Goal: Transaction & Acquisition: Purchase product/service

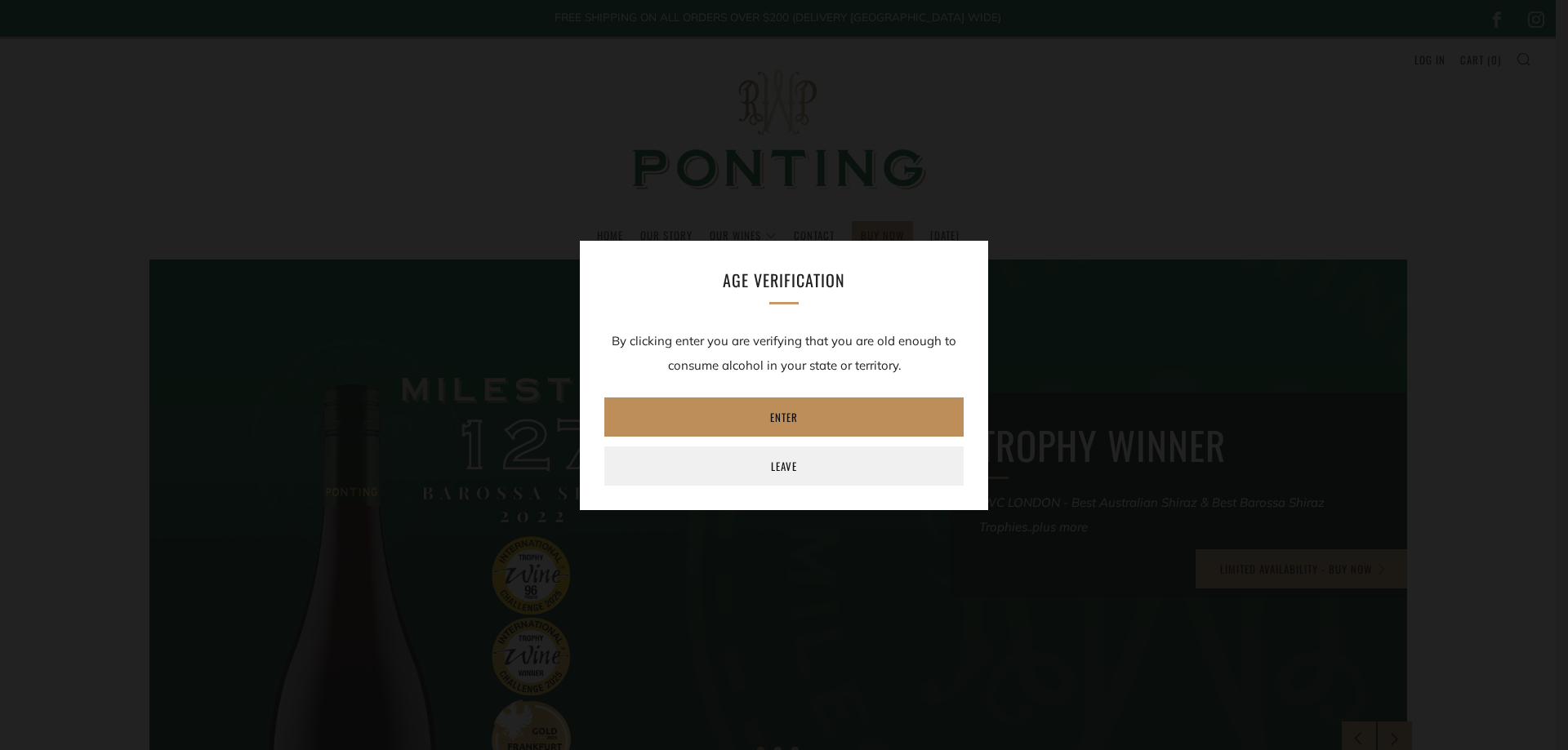
click at [778, 420] on link "Enter" at bounding box center [783, 417] width 359 height 39
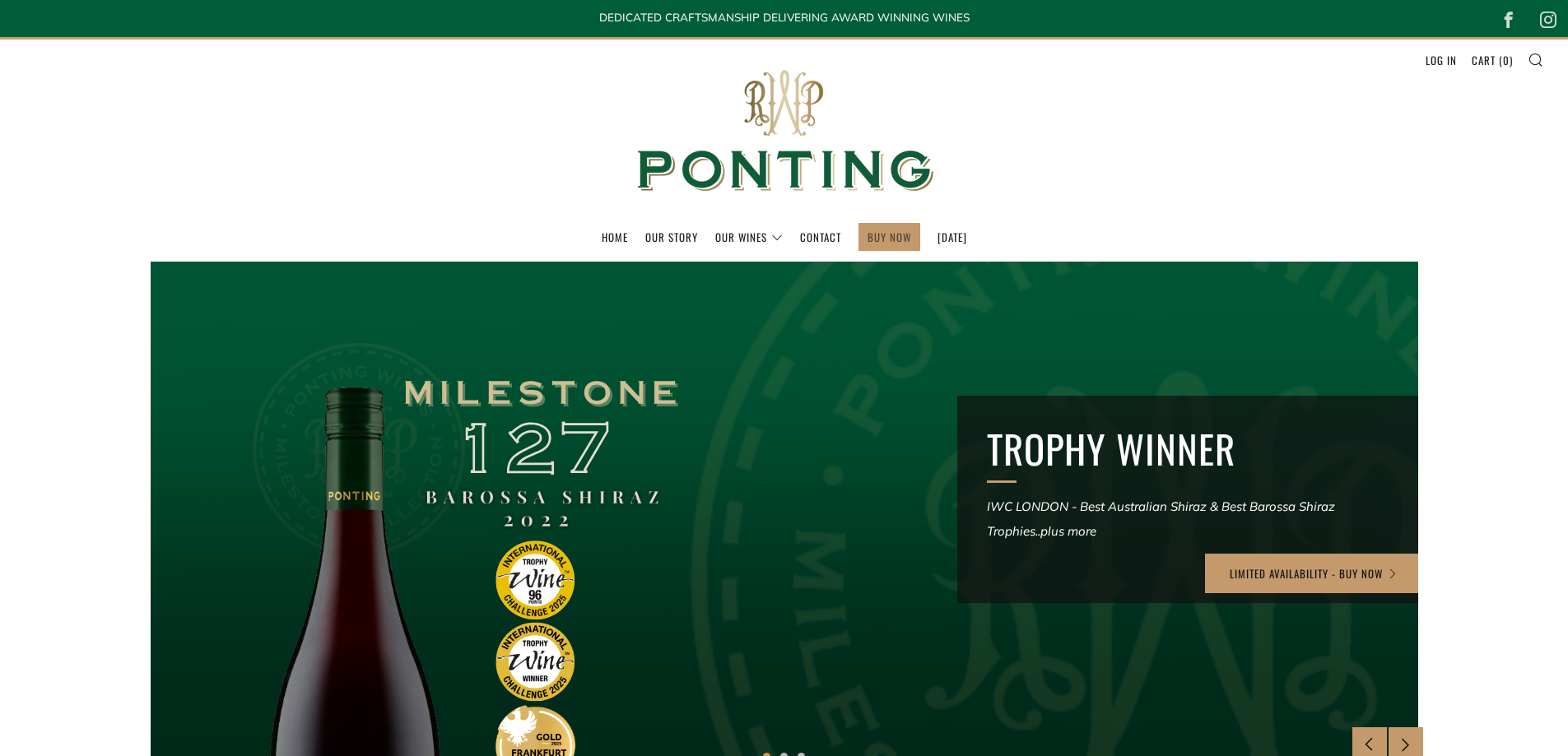
click at [883, 238] on link "BUY NOW" at bounding box center [890, 237] width 44 height 26
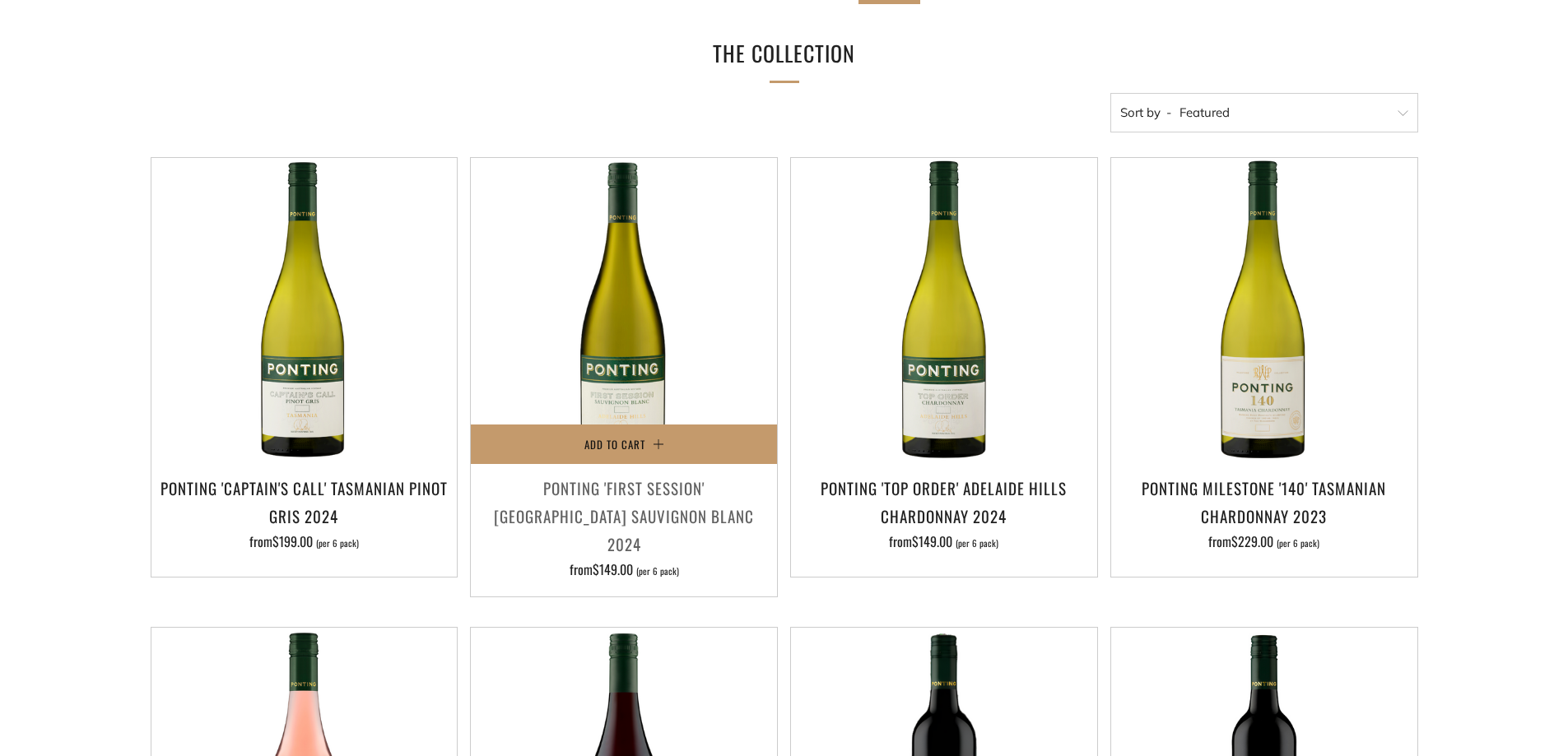
click at [634, 505] on h3 "Ponting 'First Session' Adelaide Hills Sauvignon Blanc 2024" at bounding box center [624, 516] width 290 height 84
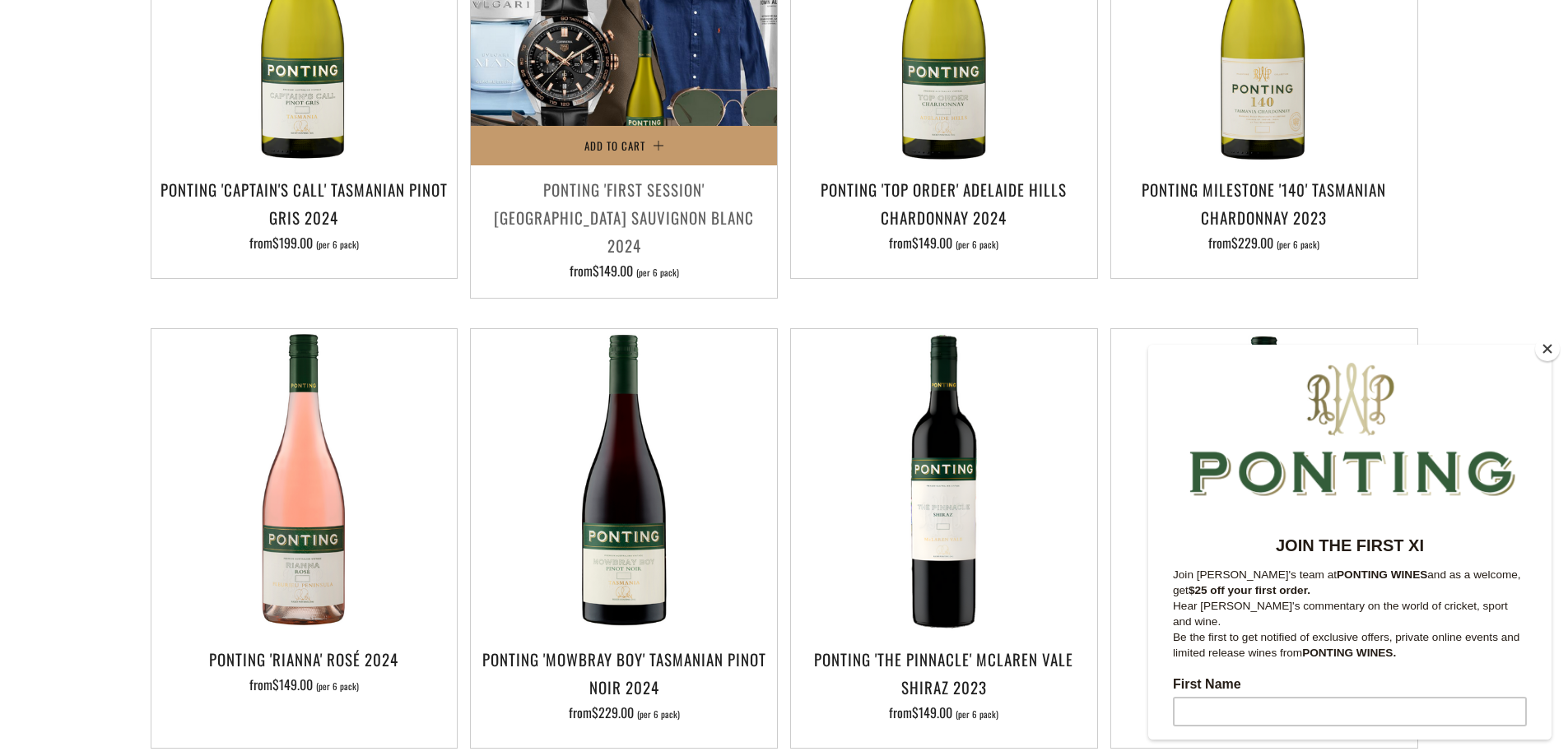
scroll to position [576, 0]
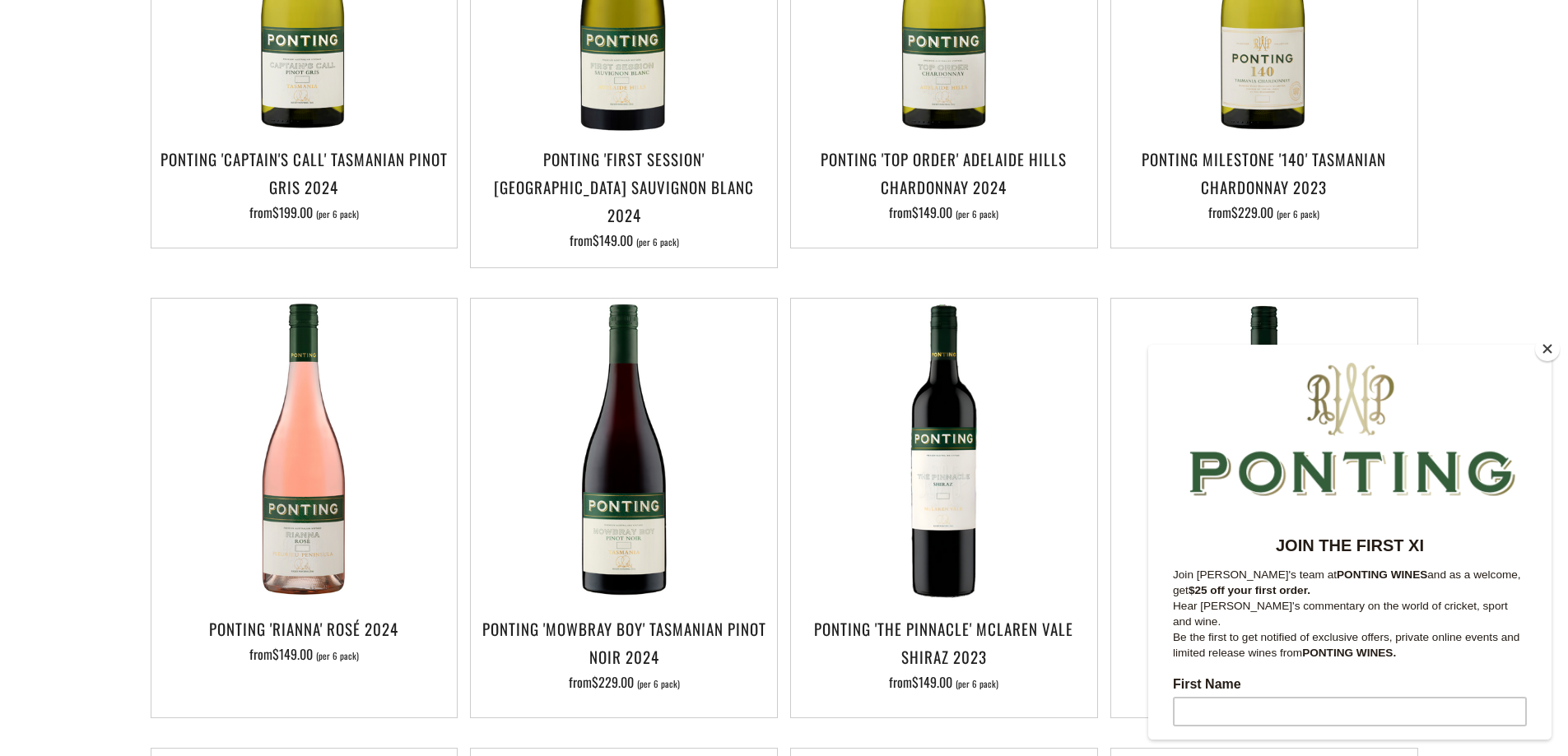
click at [1546, 350] on button "Close" at bounding box center [1548, 349] width 25 height 25
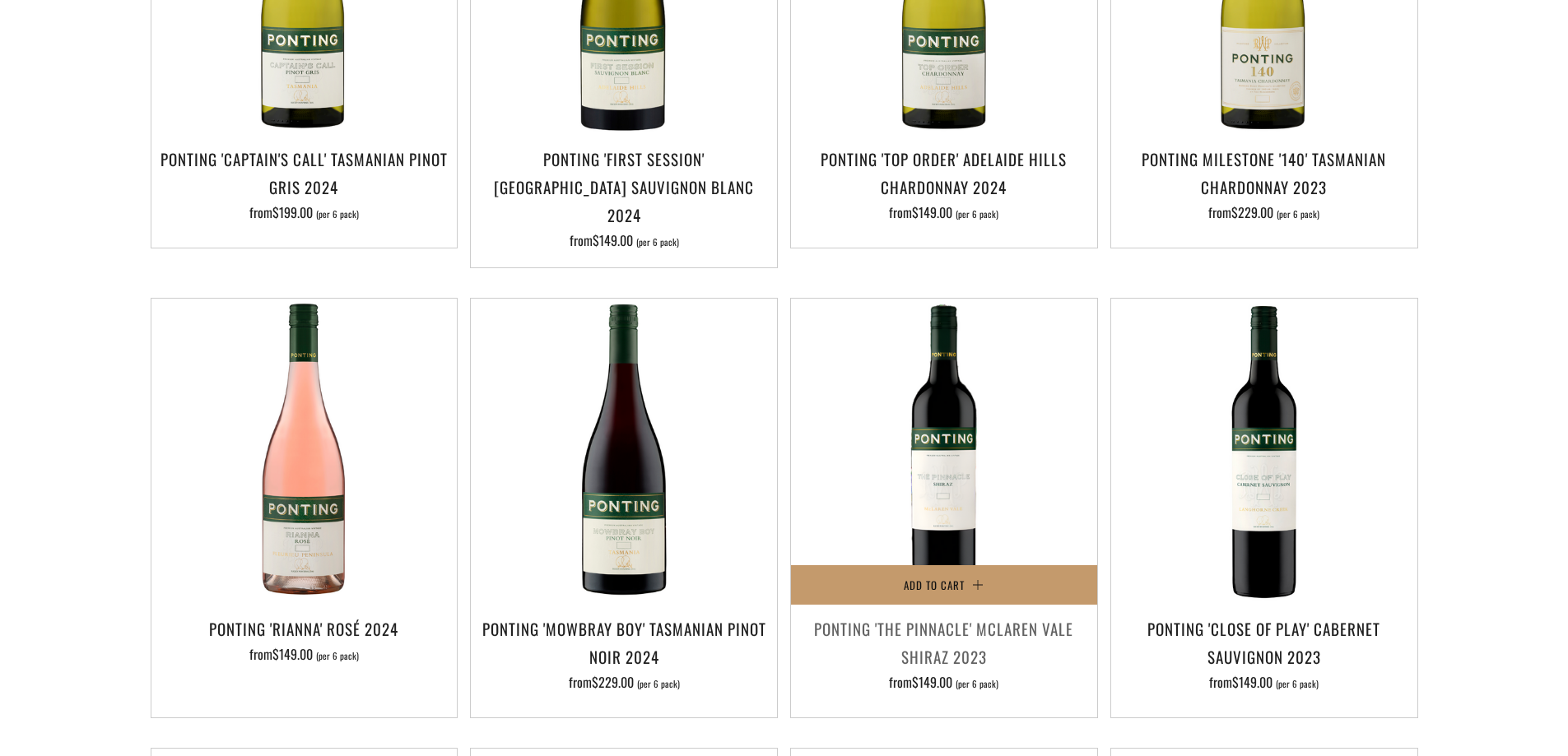
click at [958, 617] on h3 "Ponting 'The Pinnacle' McLaren Vale Shiraz 2023" at bounding box center [944, 643] width 290 height 56
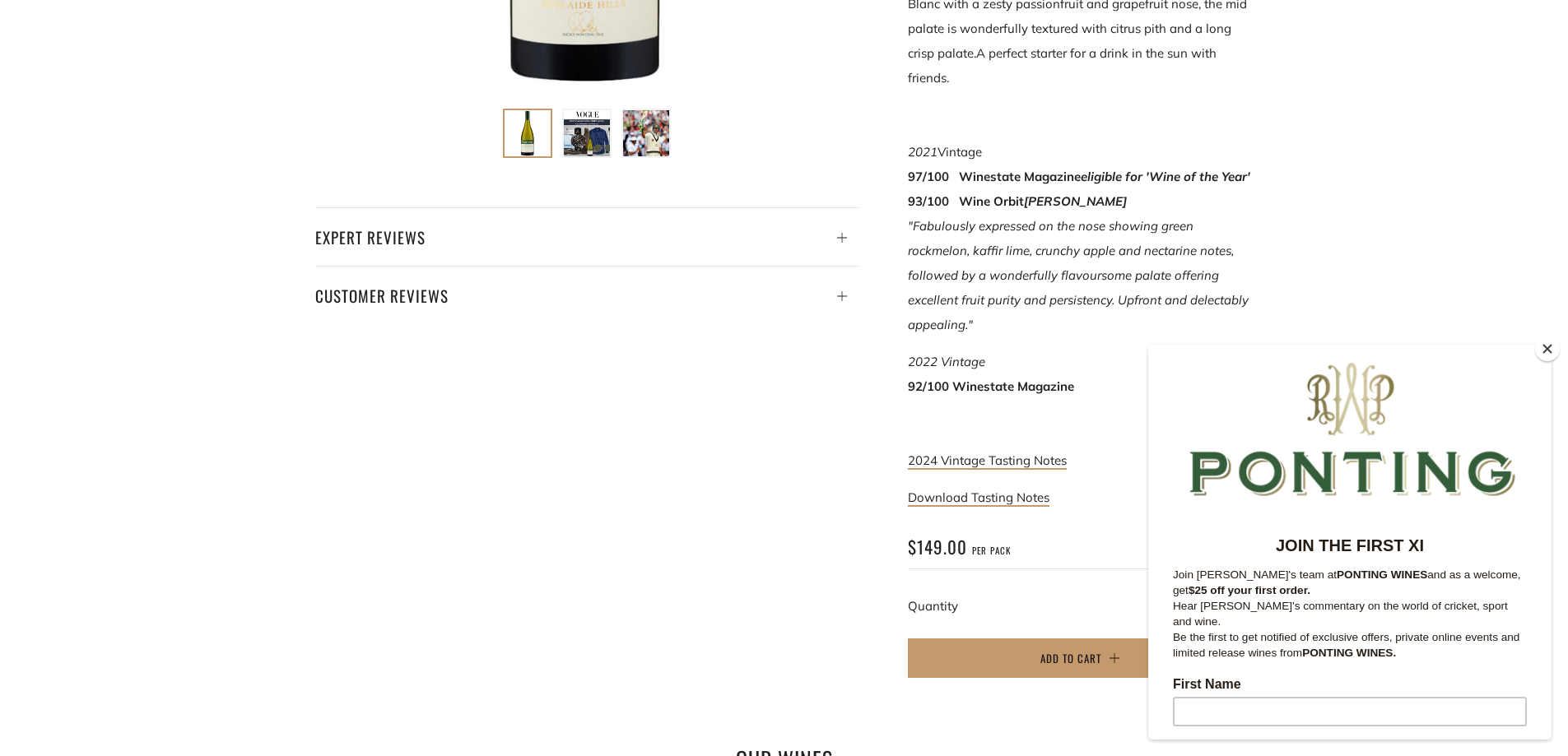
click at [1540, 348] on button "Close" at bounding box center [1548, 349] width 25 height 25
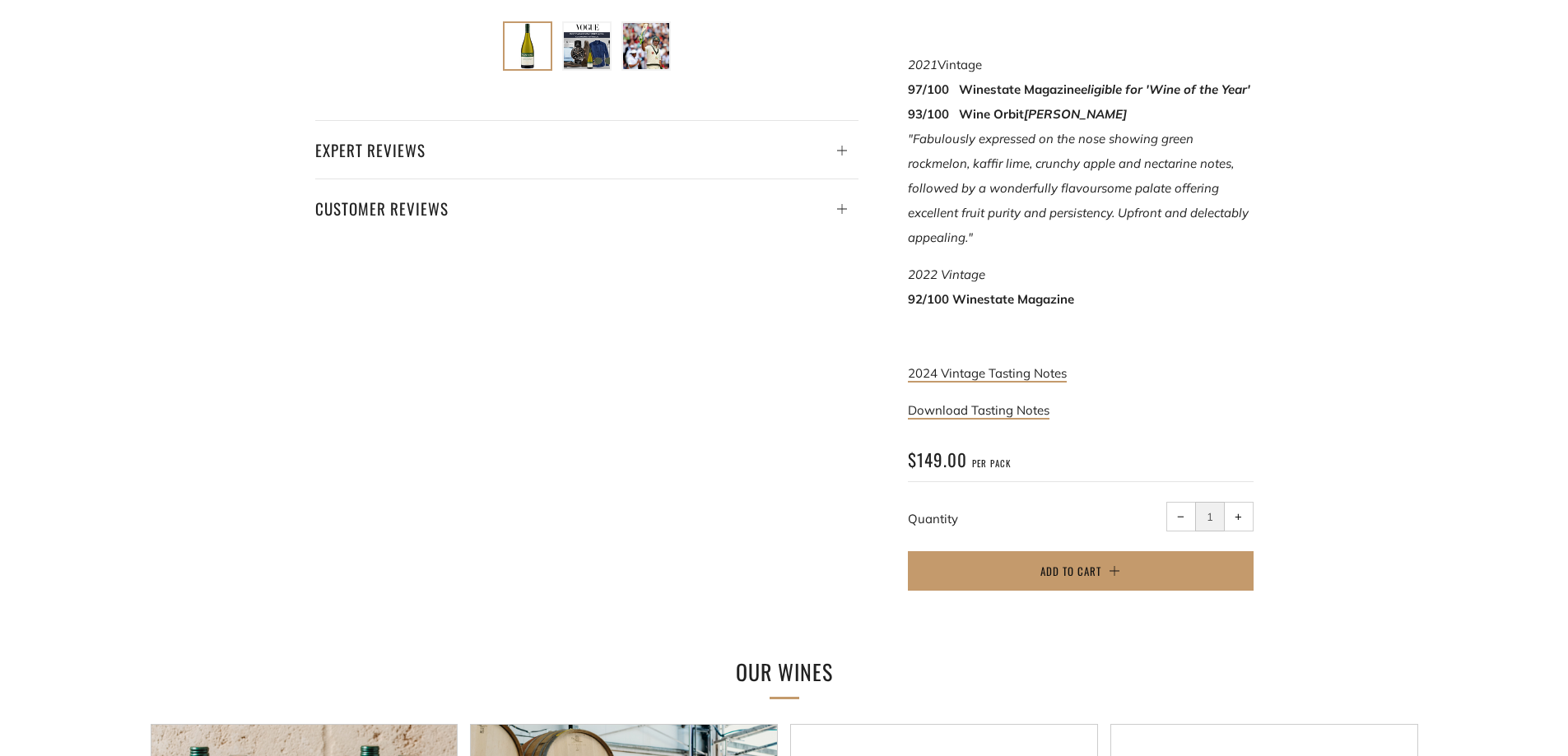
scroll to position [905, 0]
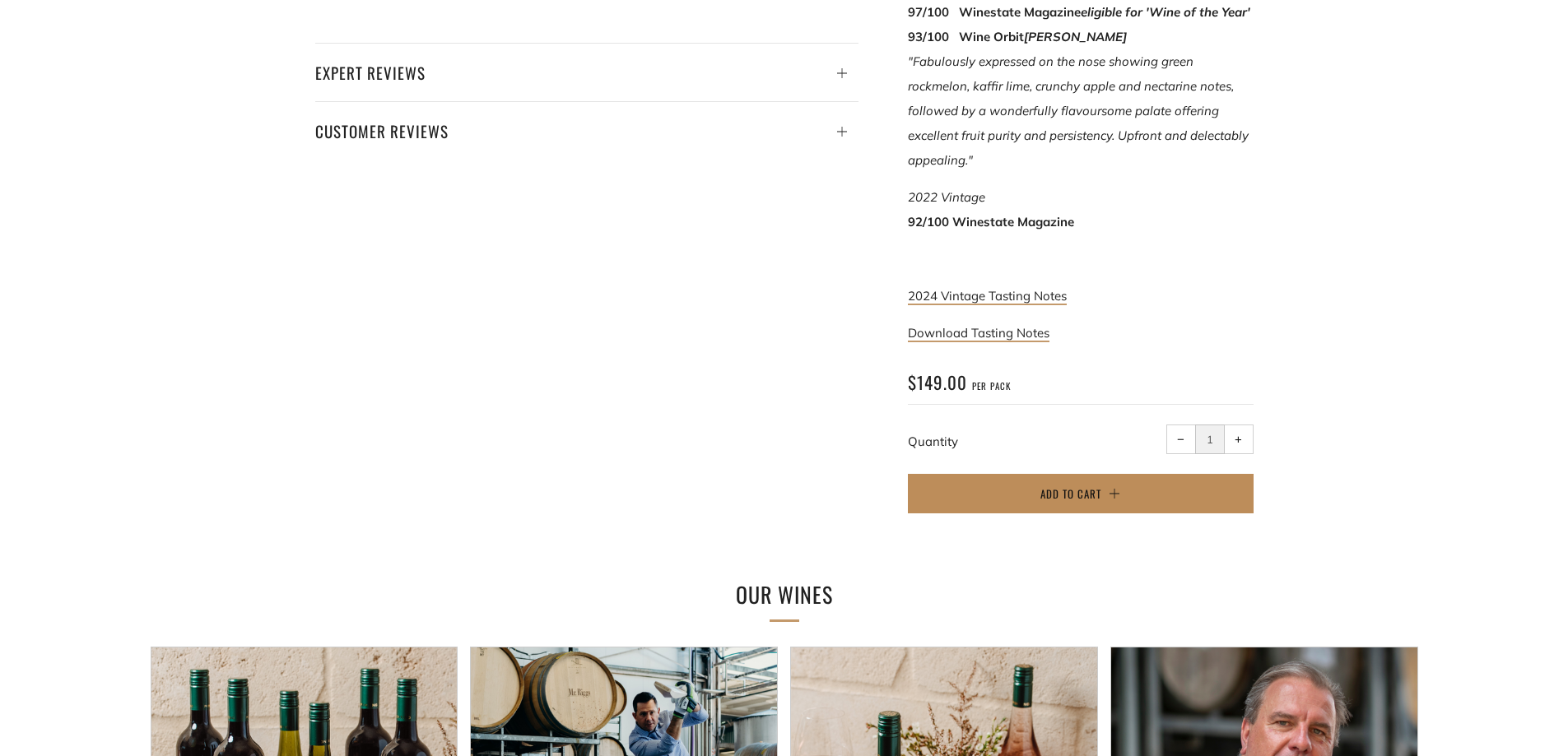
click at [1082, 485] on span "Add to Cart" at bounding box center [1071, 494] width 61 height 17
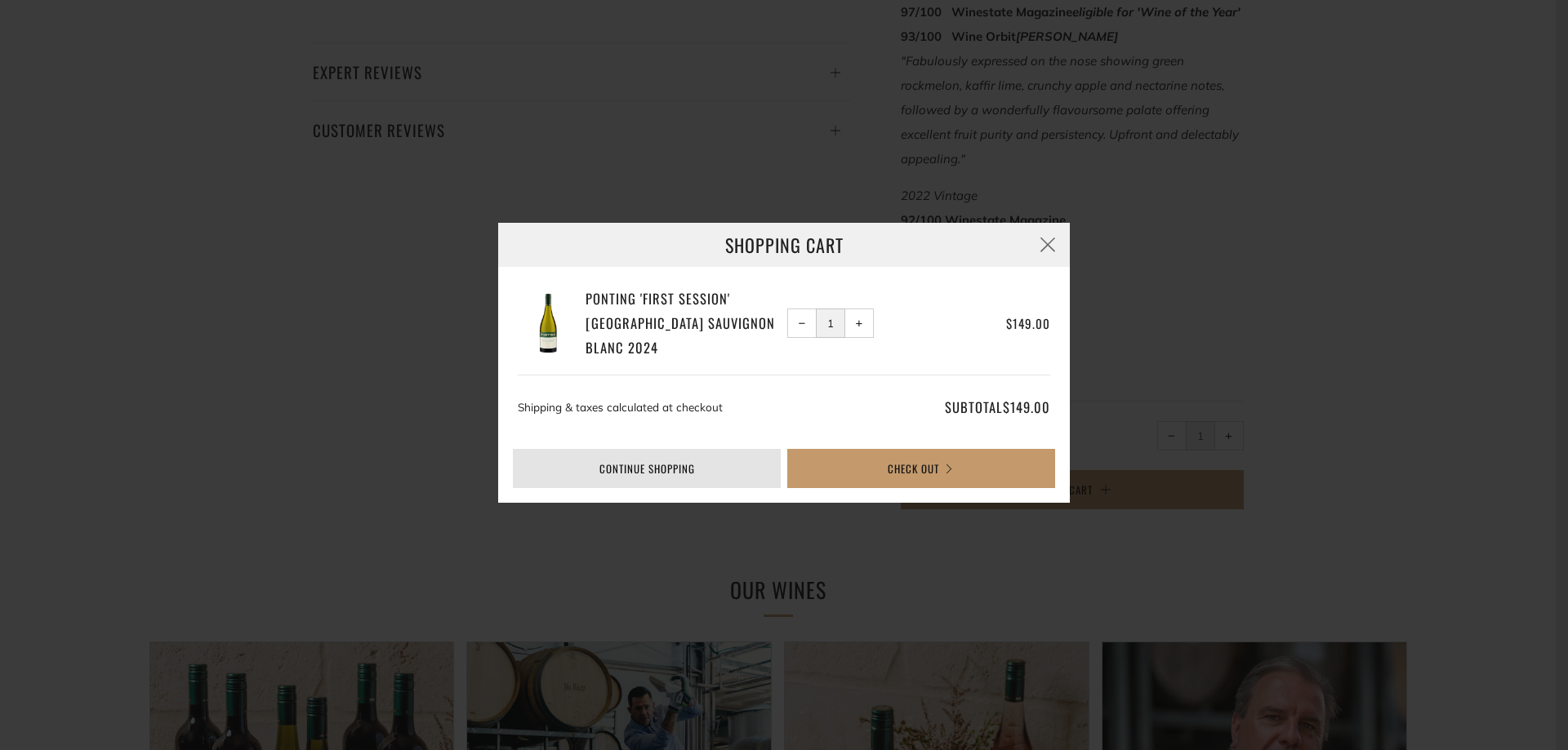
click at [668, 465] on link "Continue shopping" at bounding box center [647, 469] width 268 height 39
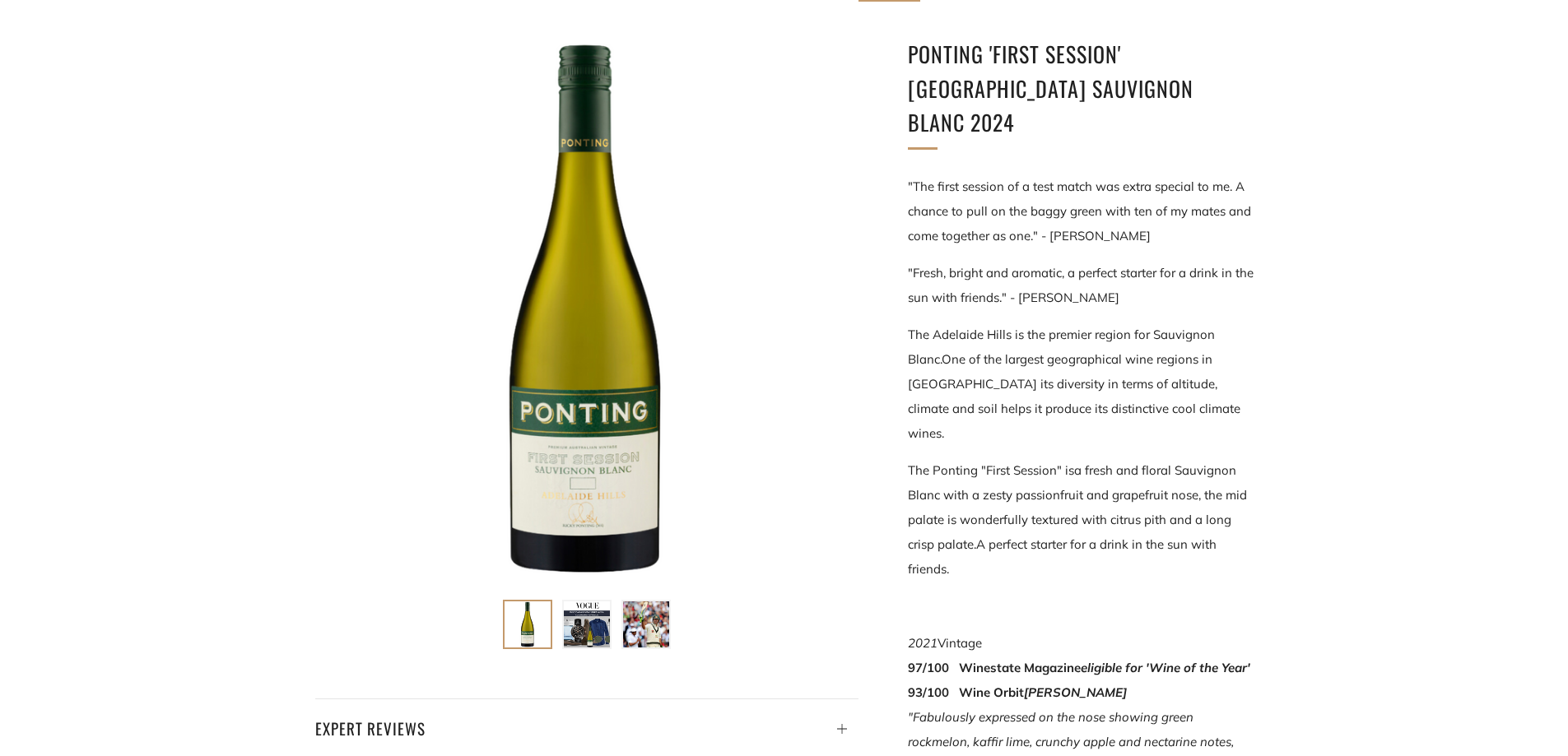
scroll to position [0, 0]
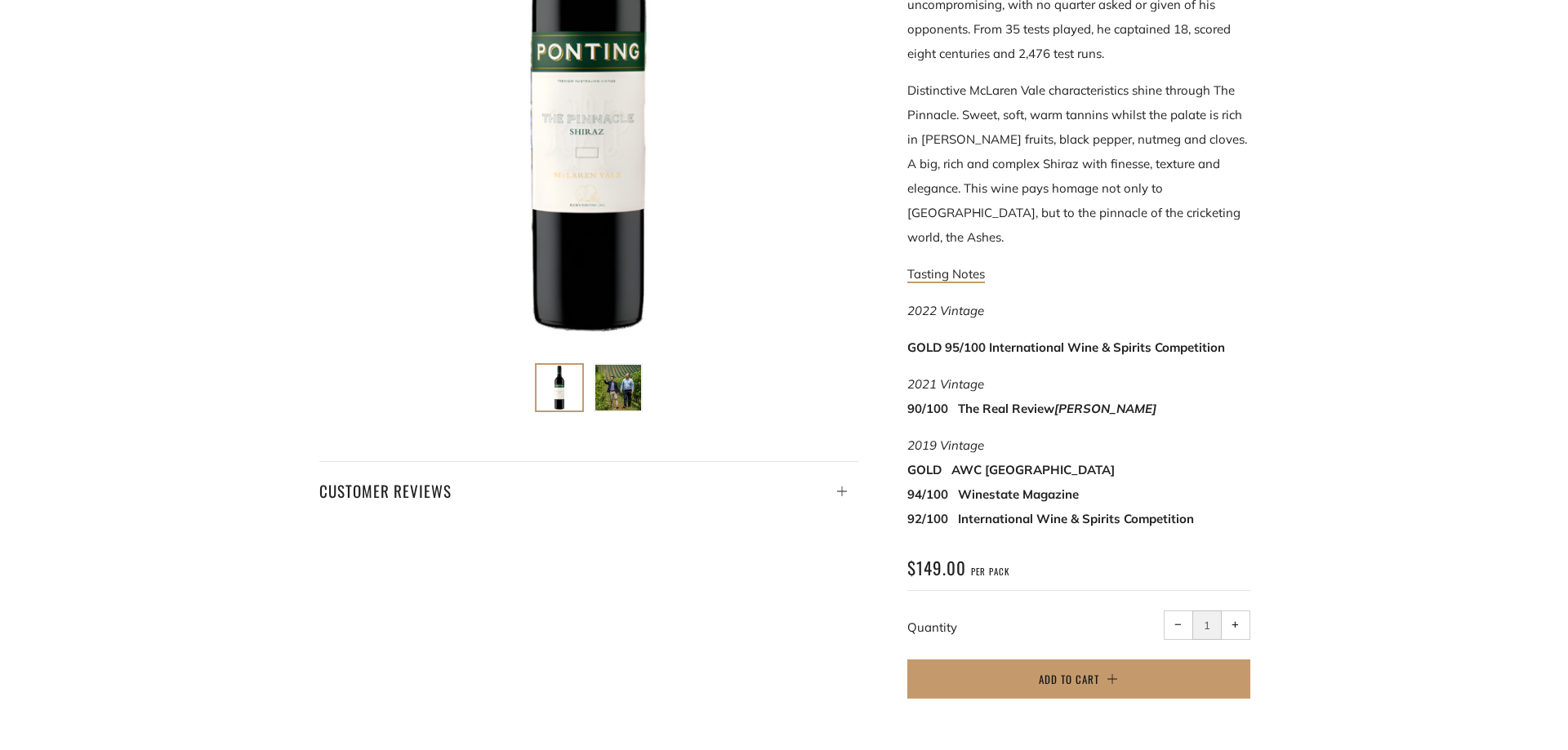
scroll to position [490, 0]
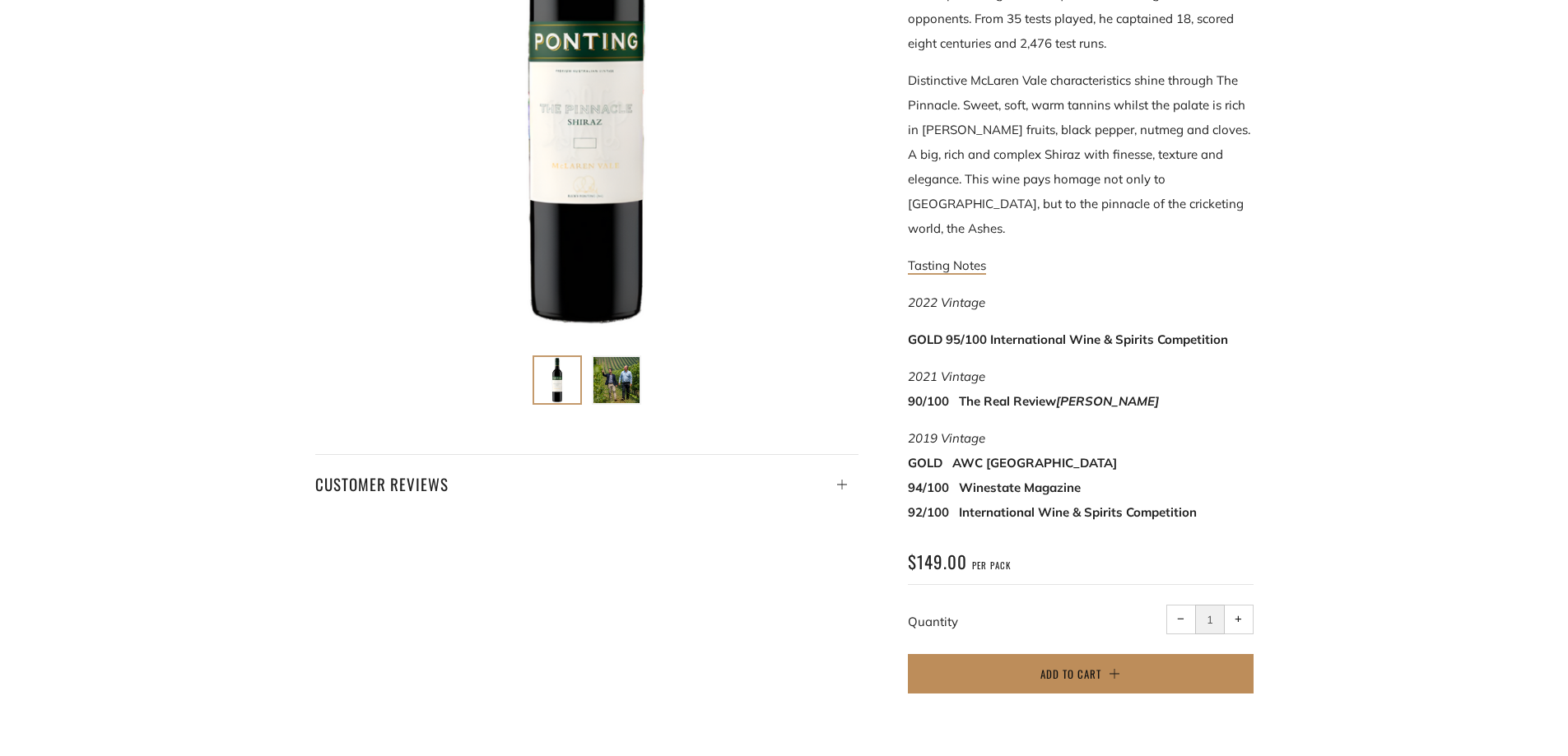
click at [1075, 666] on span "Add to Cart" at bounding box center [1071, 674] width 61 height 17
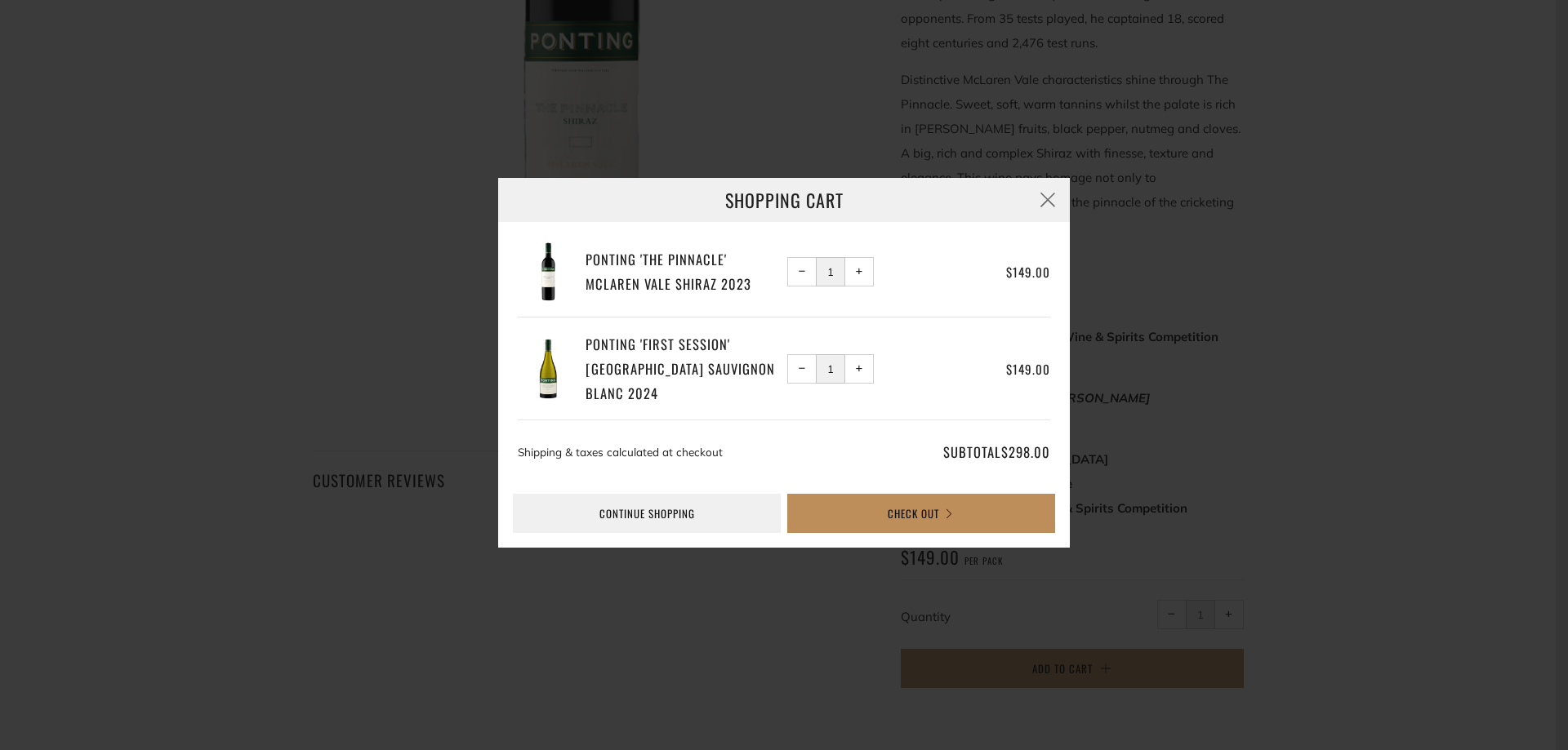
click at [908, 515] on button "Check Out" at bounding box center [921, 513] width 268 height 39
